Goal: Information Seeking & Learning: Learn about a topic

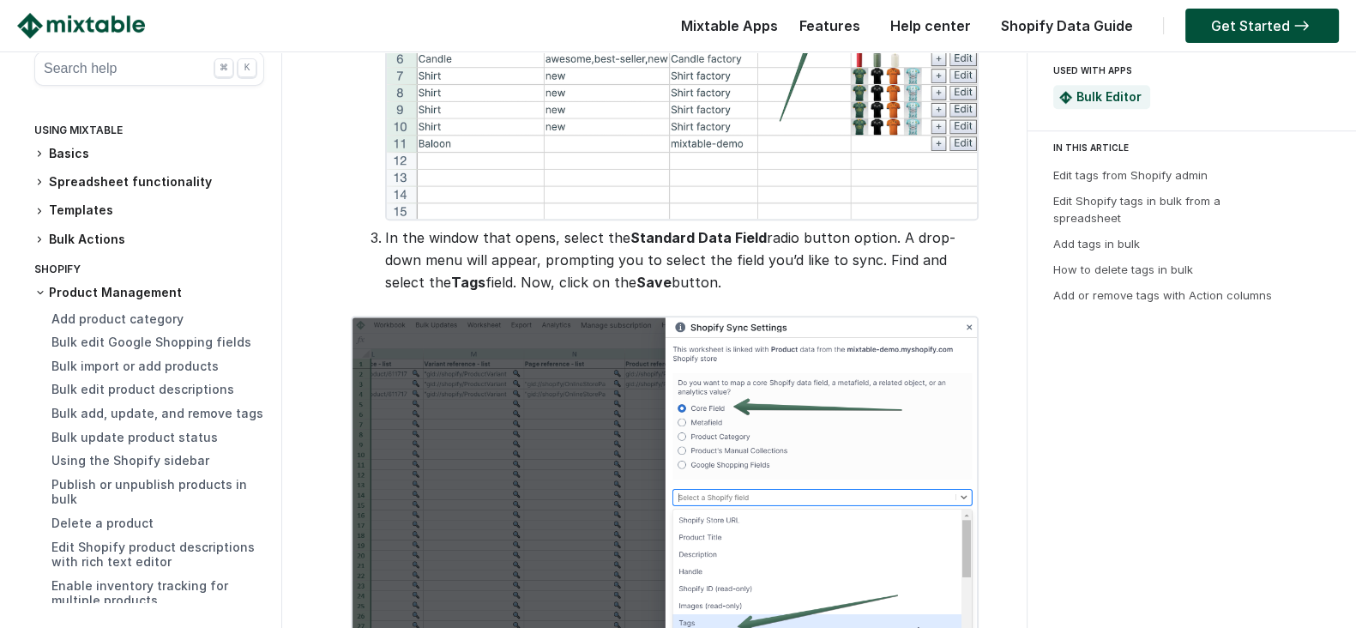
scroll to position [1822, 0]
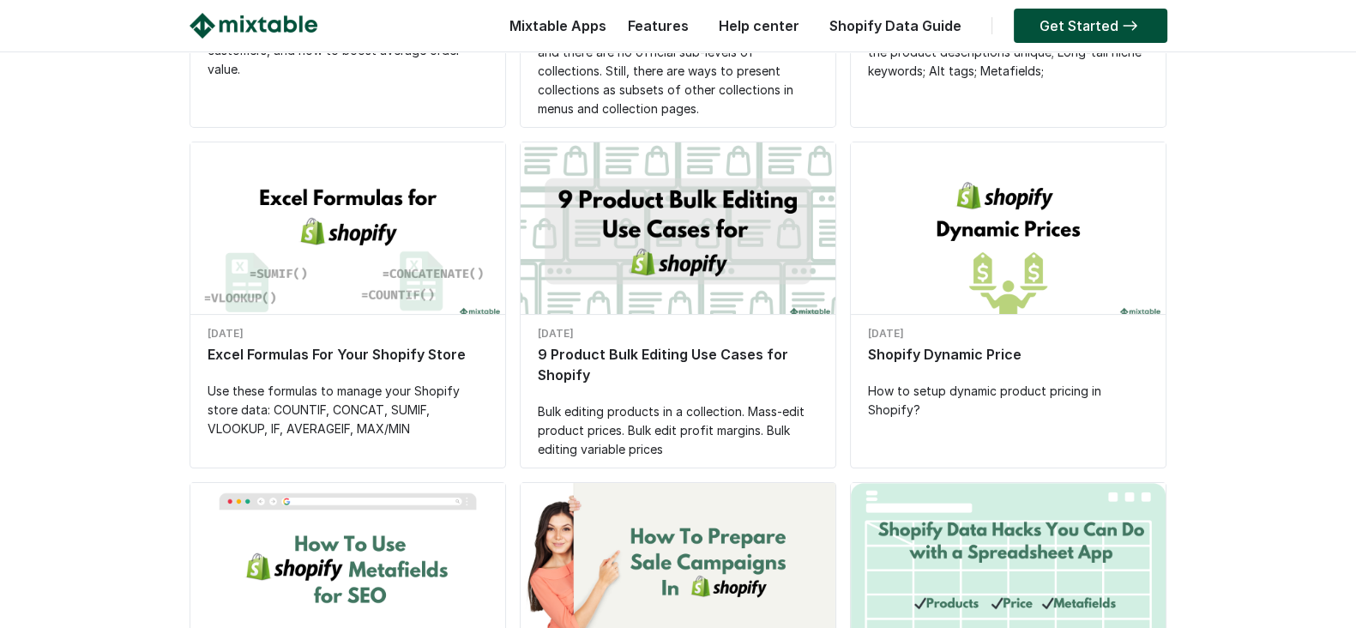
scroll to position [428, 0]
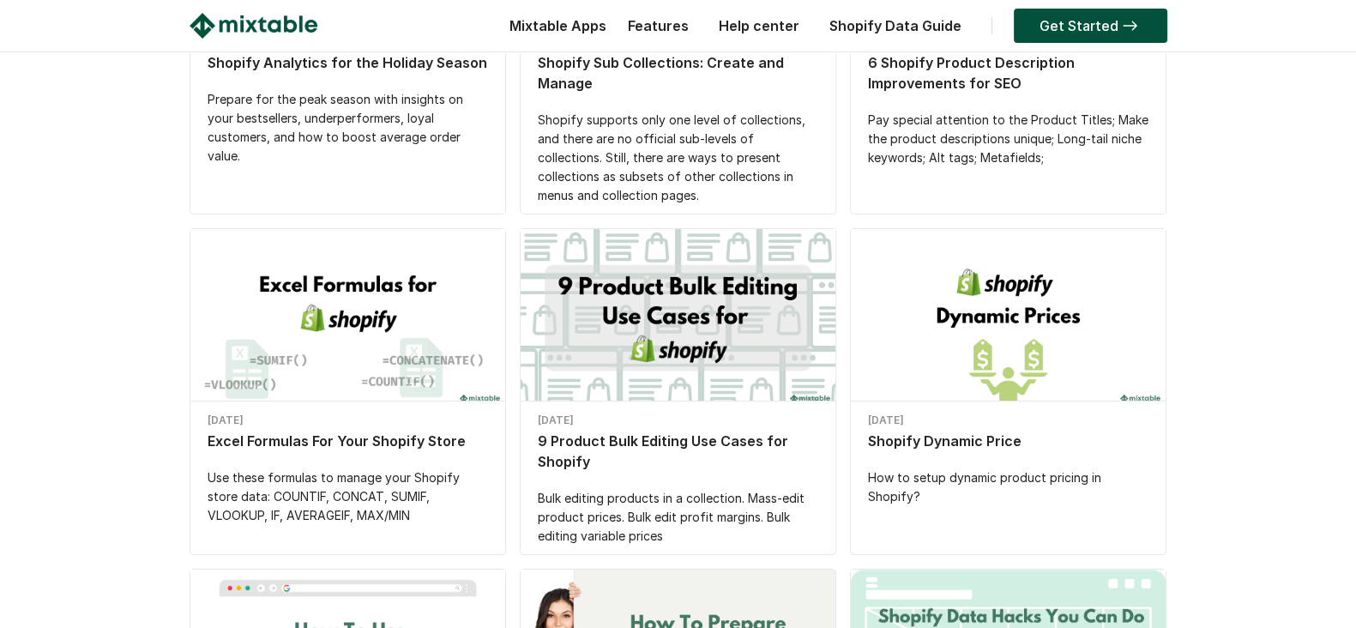
click at [761, 27] on link "Help center" at bounding box center [759, 25] width 98 height 17
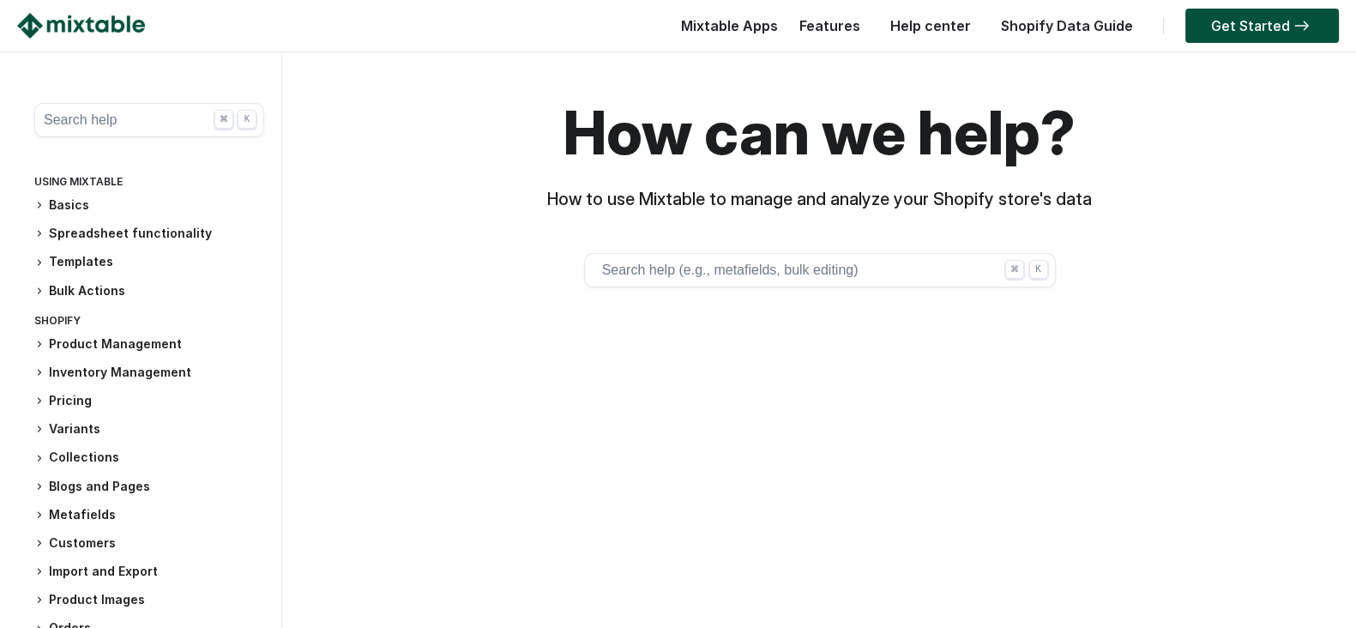
click at [116, 111] on button "Search help ⌘ K" at bounding box center [149, 120] width 230 height 34
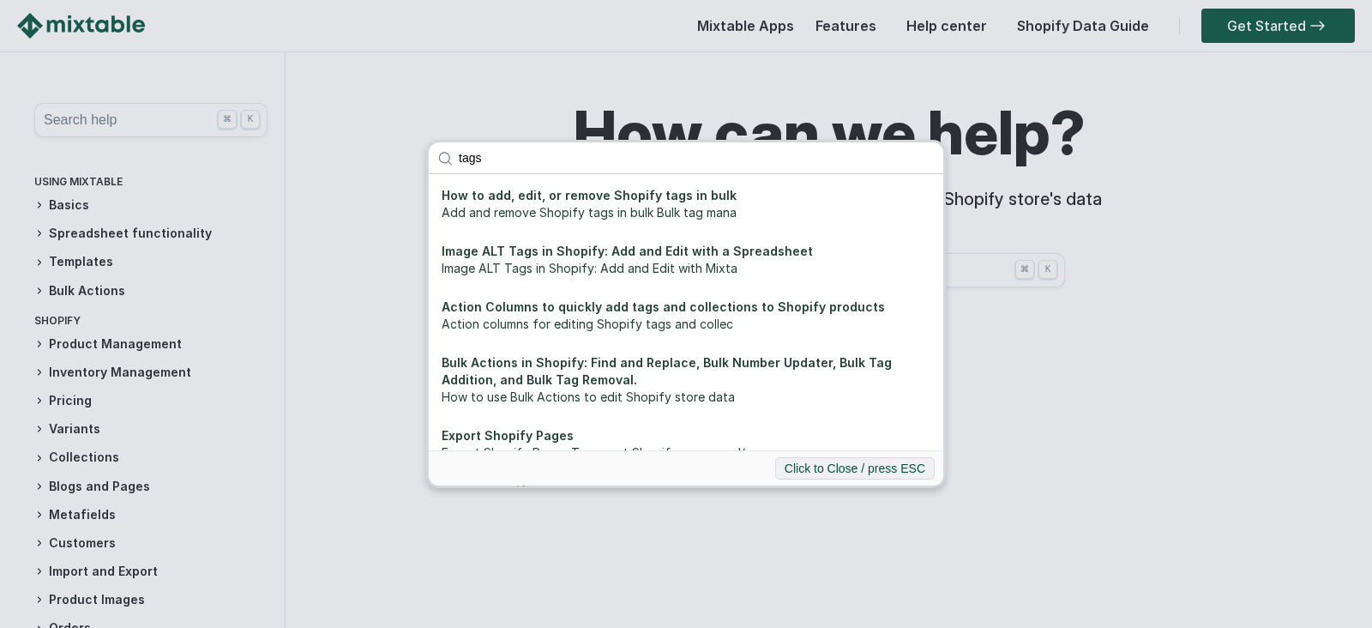
type input "tags"
click button "submit" at bounding box center [0, 0] width 0 height 0
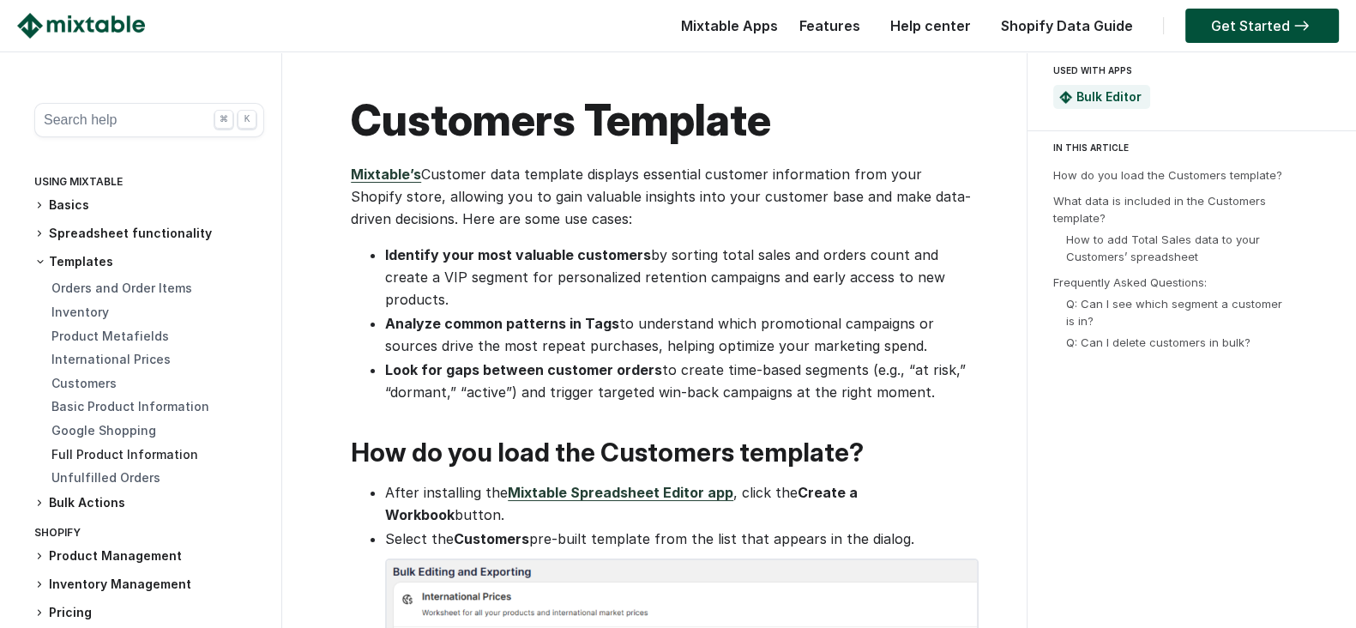
click at [89, 453] on link "Full Product Information" at bounding box center [124, 454] width 147 height 15
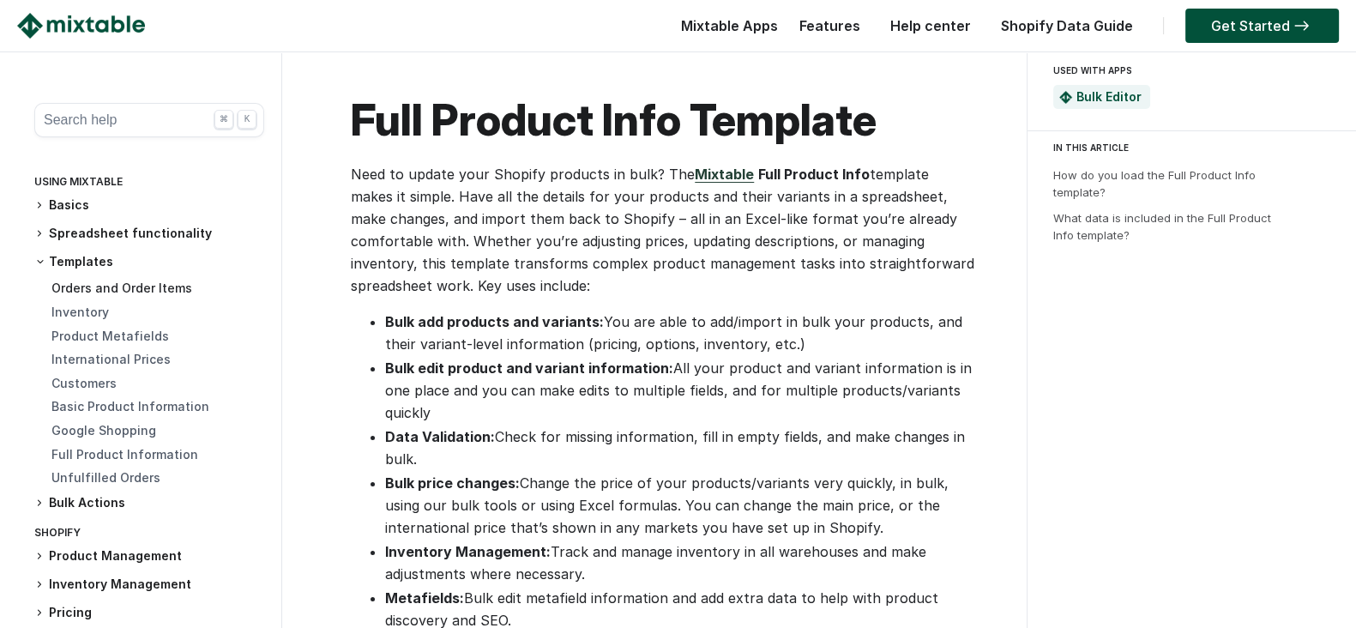
click at [101, 285] on link "Orders and Order Items" at bounding box center [121, 287] width 141 height 15
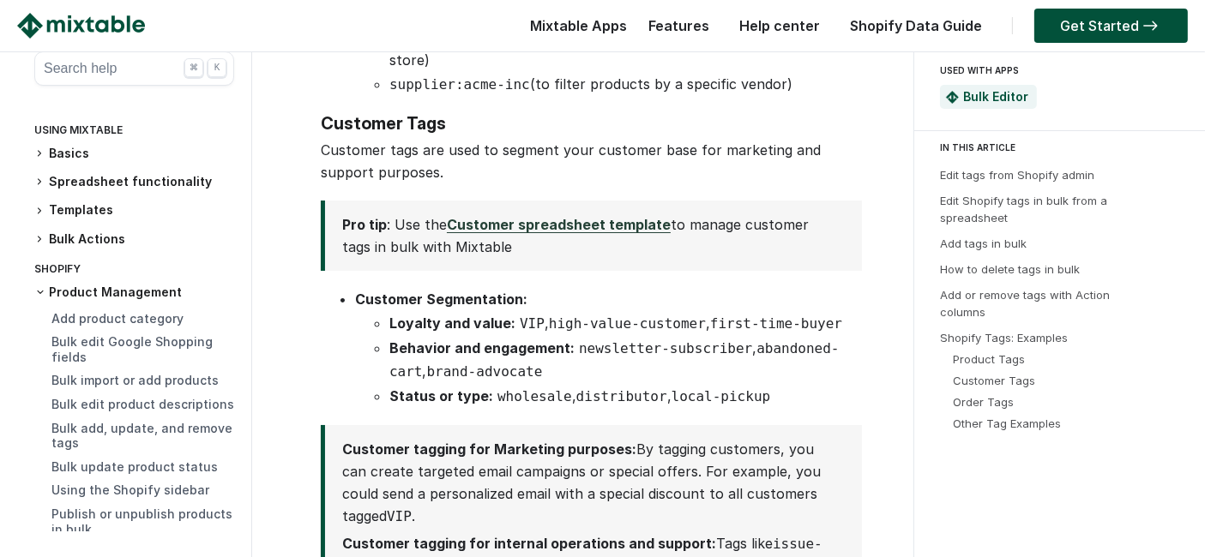
scroll to position [6384, 0]
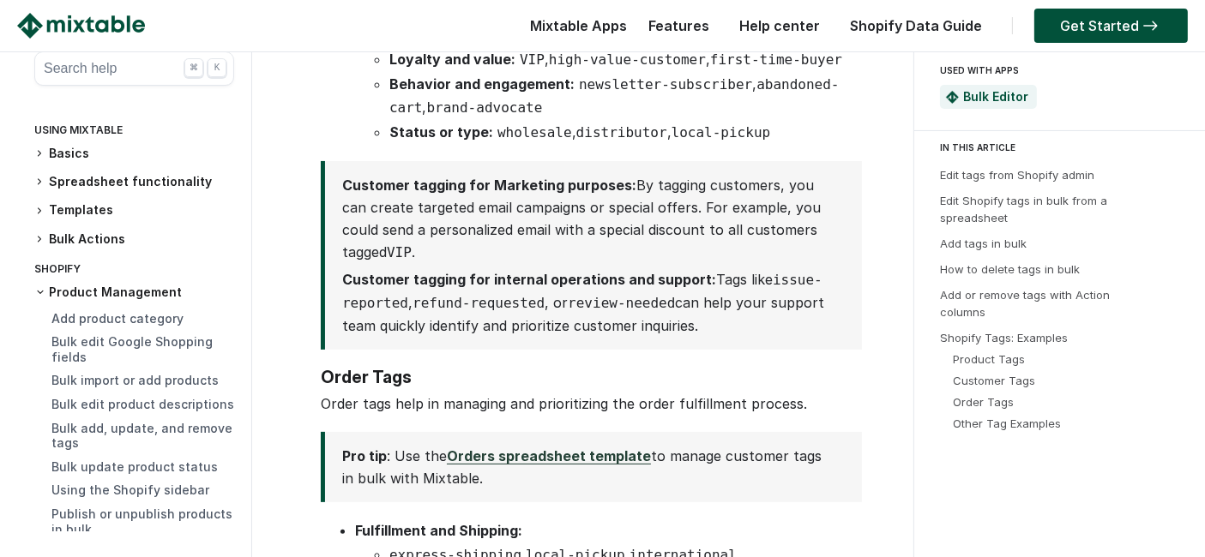
scroll to position [6861, 0]
